Goal: Book appointment/travel/reservation

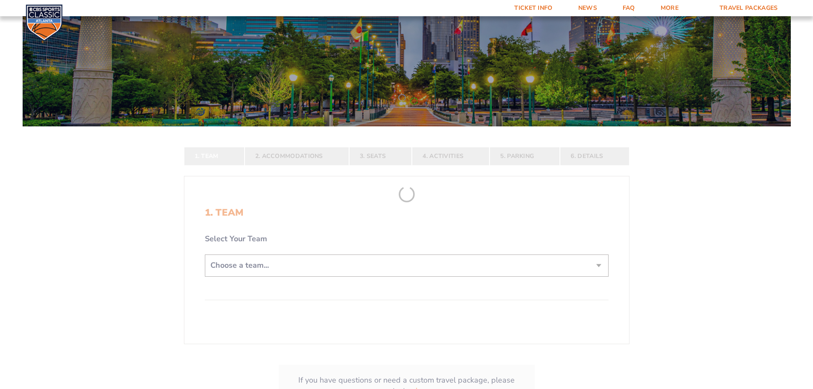
scroll to position [85, 0]
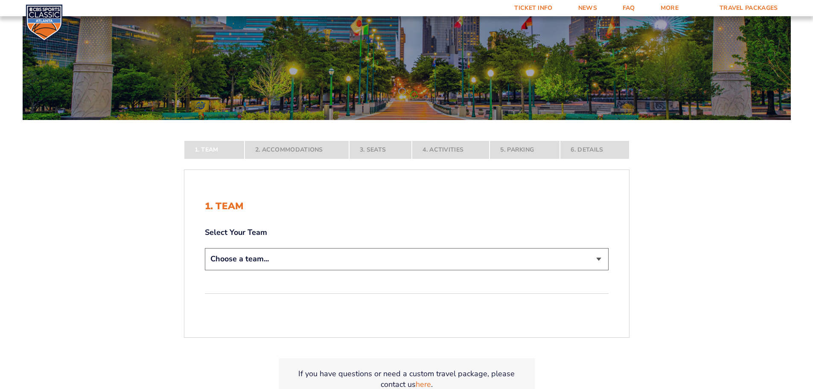
click at [399, 266] on select "Choose a team... [US_STATE] Wildcats [US_STATE] State Buckeyes [US_STATE] Tar H…" at bounding box center [407, 259] width 404 height 22
select select "12956"
click at [205, 270] on select "Choose a team... [US_STATE] Wildcats [US_STATE] State Buckeyes [US_STATE] Tar H…" at bounding box center [407, 259] width 404 height 22
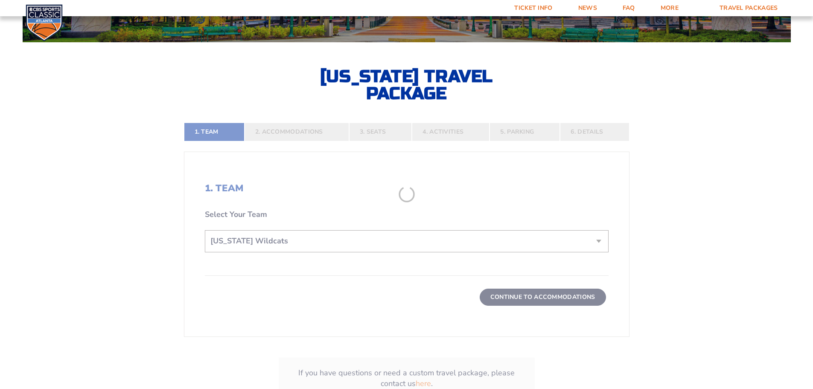
scroll to position [171, 0]
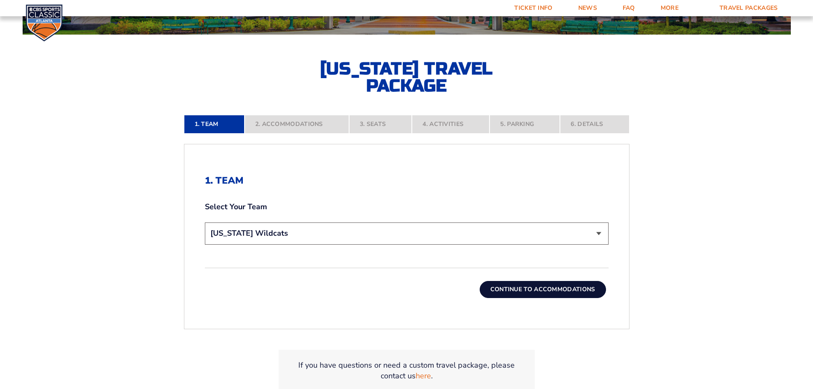
click at [497, 290] on button "Continue To Accommodations" at bounding box center [543, 289] width 126 height 17
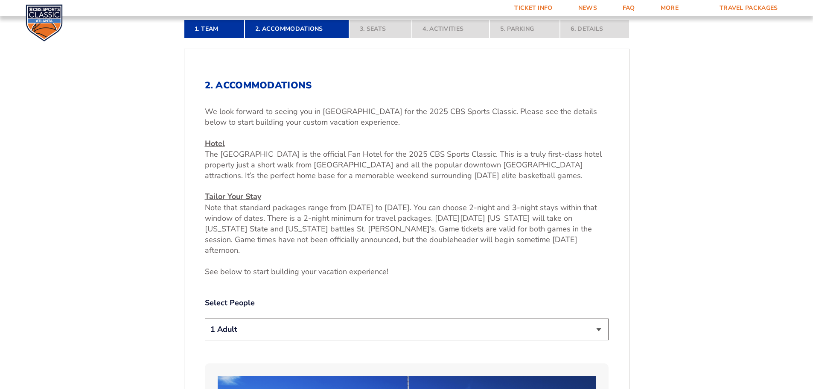
scroll to position [269, 0]
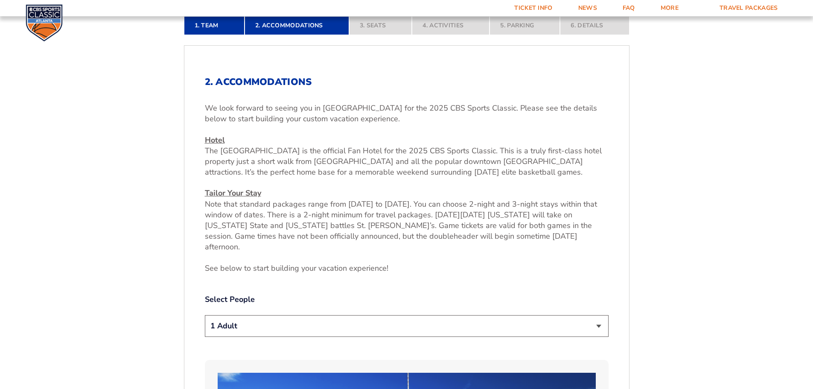
click at [420, 315] on select "1 Adult 2 Adults 3 Adults 4 Adults 2 Adults + 1 Child 2 Adults + 2 Children 2 A…" at bounding box center [407, 326] width 404 height 22
select select "4 Adults"
click at [205, 315] on select "1 Adult 2 Adults 3 Adults 4 Adults 2 Adults + 1 Child 2 Adults + 2 Children 2 A…" at bounding box center [407, 326] width 404 height 22
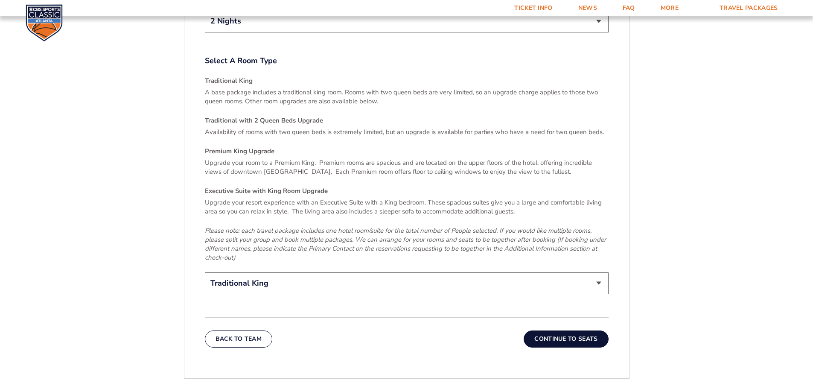
scroll to position [1294, 0]
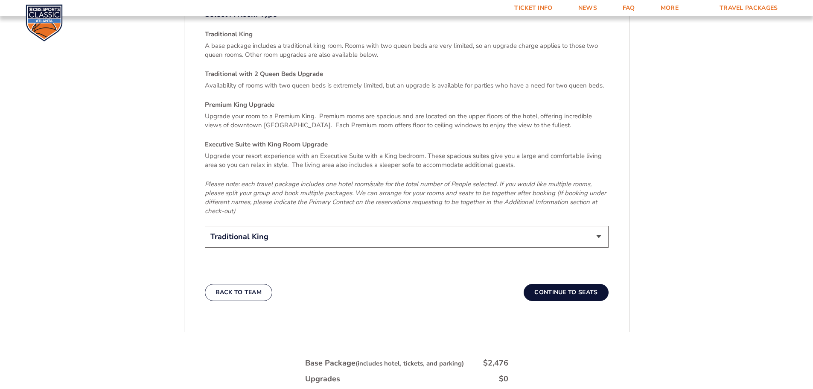
click at [543, 284] on button "Continue To Seats" at bounding box center [566, 292] width 85 height 17
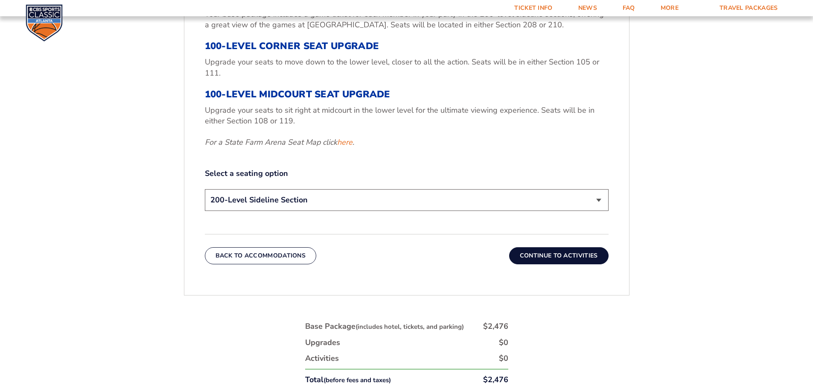
scroll to position [398, 0]
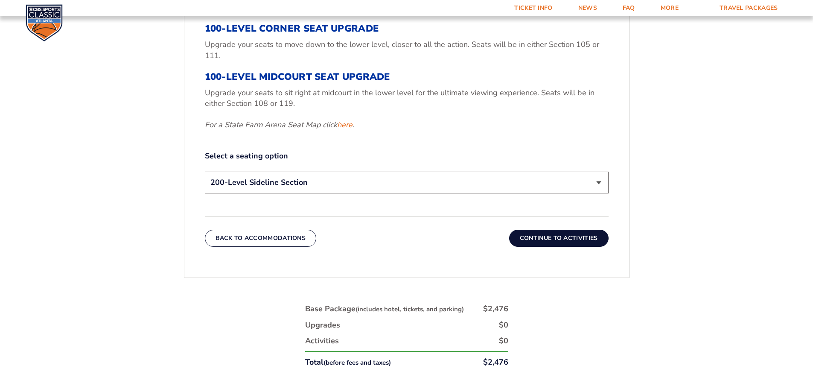
click at [394, 179] on select "200-Level Sideline Section 100-Level Corner Seat Upgrade (+$120 per person) 100…" at bounding box center [407, 183] width 404 height 22
select select "100-Level Corner Seat Upgrade"
click at [205, 172] on select "200-Level Sideline Section 100-Level Corner Seat Upgrade (+$120 per person) 100…" at bounding box center [407, 183] width 404 height 22
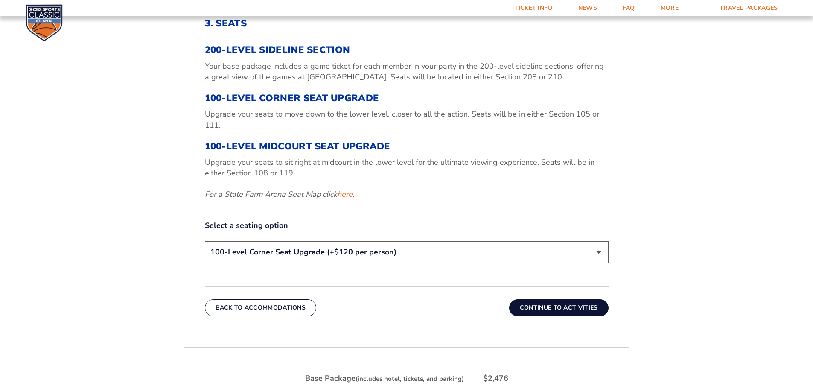
scroll to position [312, 0]
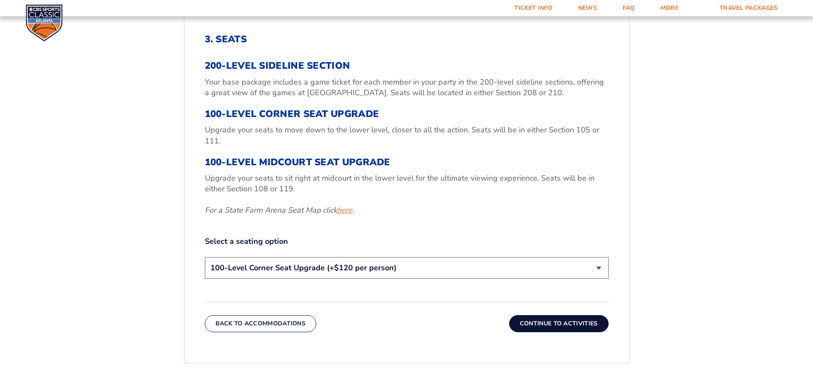
click at [345, 208] on link "here" at bounding box center [344, 210] width 15 height 11
click at [345, 211] on link "here" at bounding box center [344, 210] width 15 height 11
